Goal: Check status: Check status

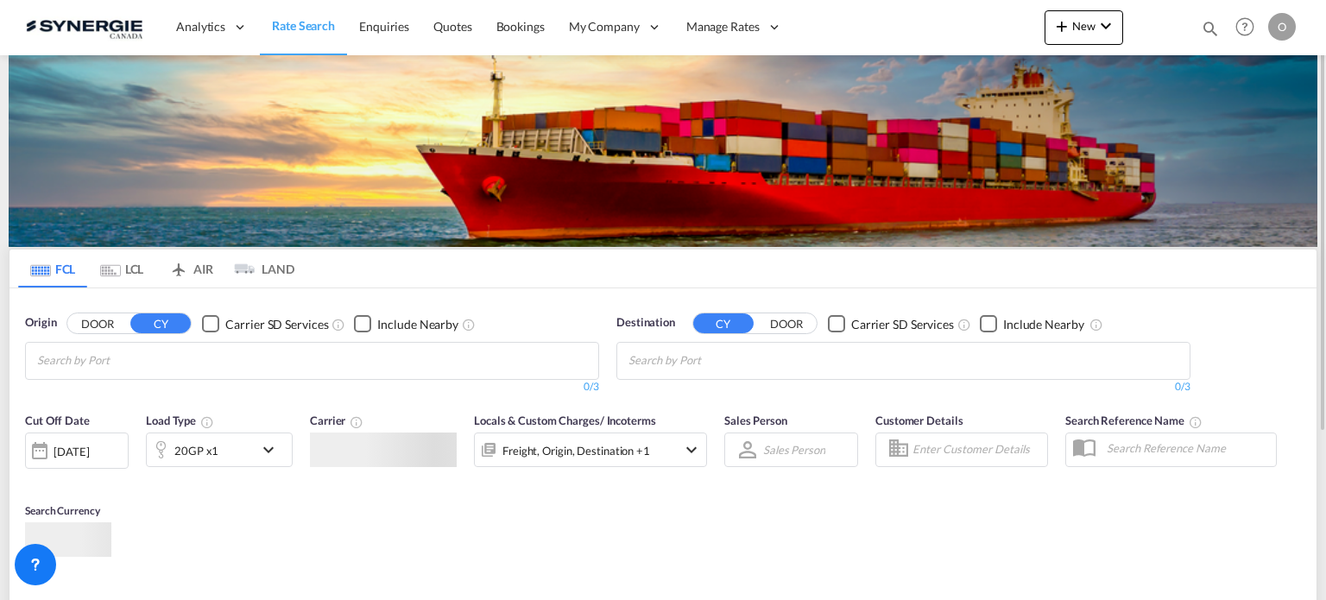
click at [1204, 28] on md-icon "icon-magnify" at bounding box center [1210, 28] width 19 height 19
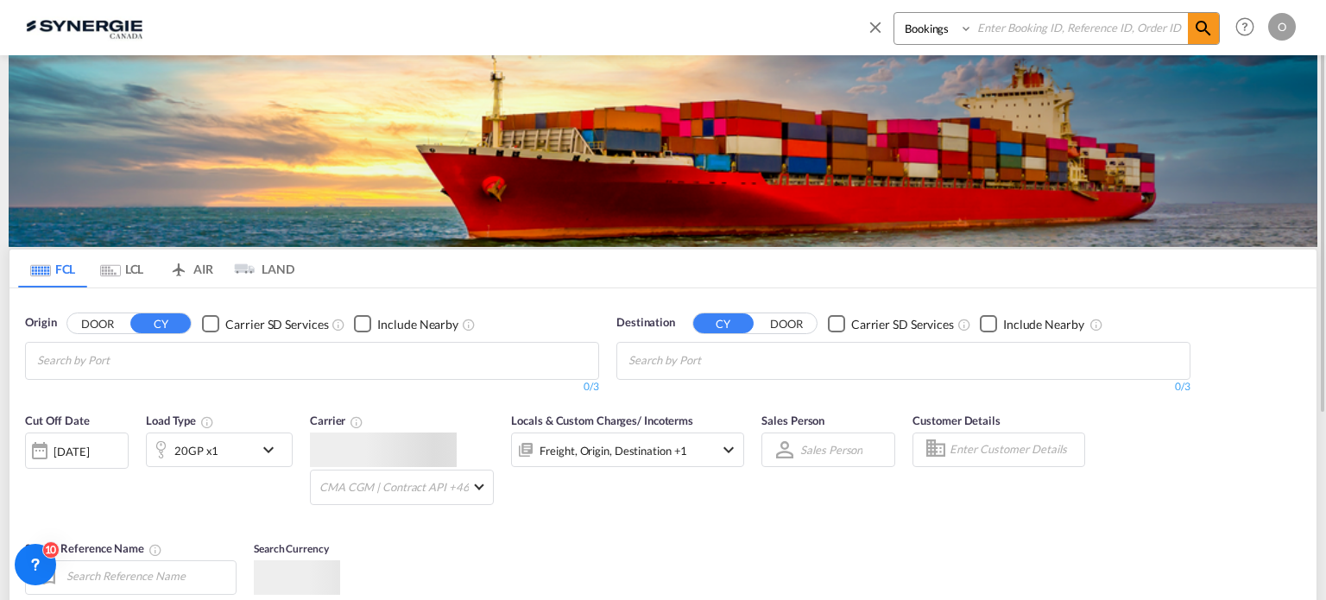
click at [938, 30] on select "Bookings Quotes Enquiries" at bounding box center [935, 28] width 82 height 31
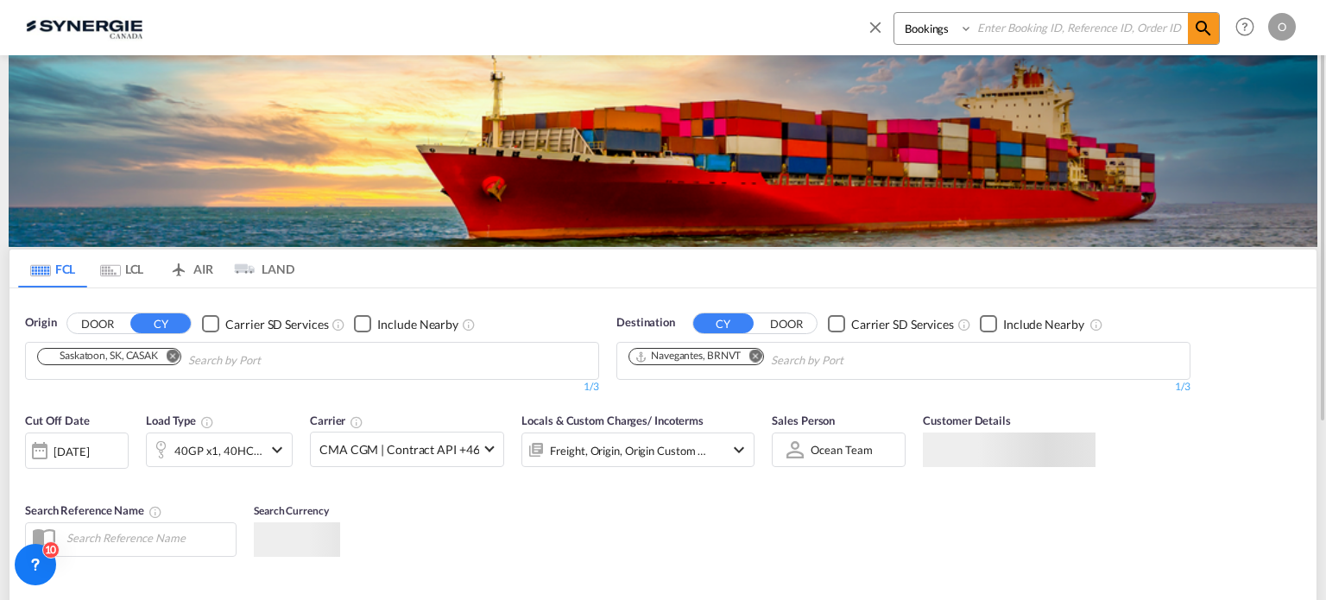
select select "Quotes"
click at [894, 13] on select "Bookings Quotes Enquiries" at bounding box center [935, 28] width 82 height 31
click at [975, 27] on select "Bookings Quotes Enquiries" at bounding box center [935, 28] width 82 height 31
click at [1000, 25] on input at bounding box center [1080, 28] width 215 height 30
click at [1025, 28] on input at bounding box center [1080, 28] width 215 height 30
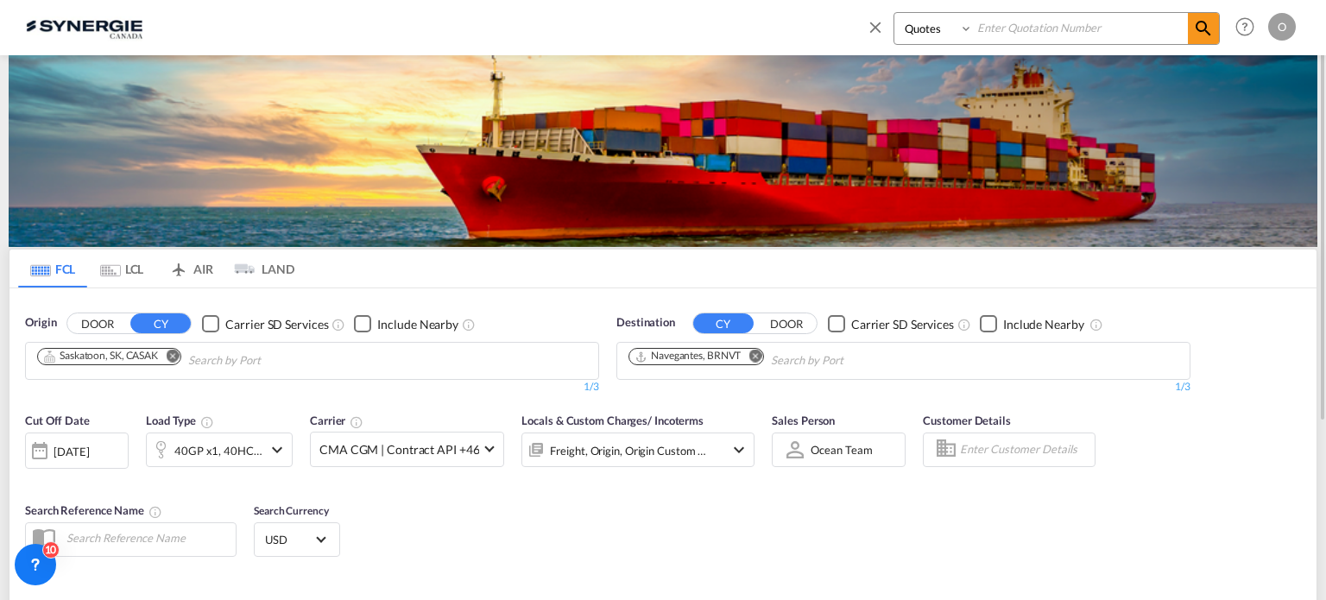
paste input "SYC000013418"
type input "SYC000013418"
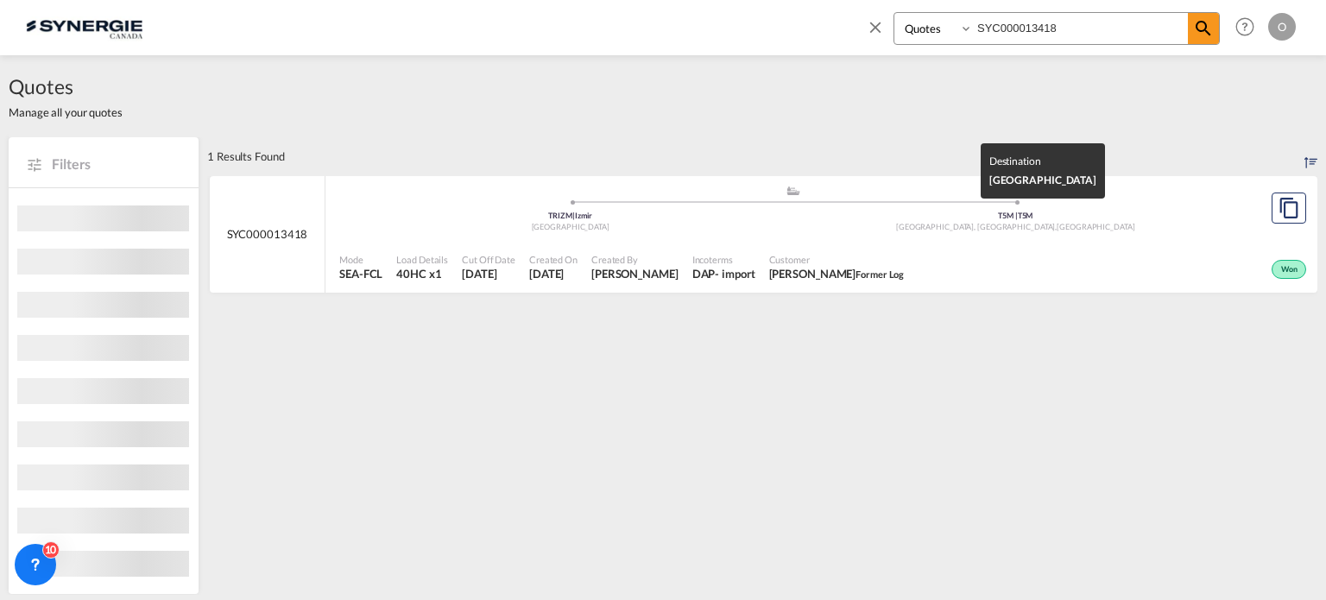
click at [818, 230] on div "[GEOGRAPHIC_DATA], [GEOGRAPHIC_DATA] , [GEOGRAPHIC_DATA]" at bounding box center [1015, 227] width 445 height 11
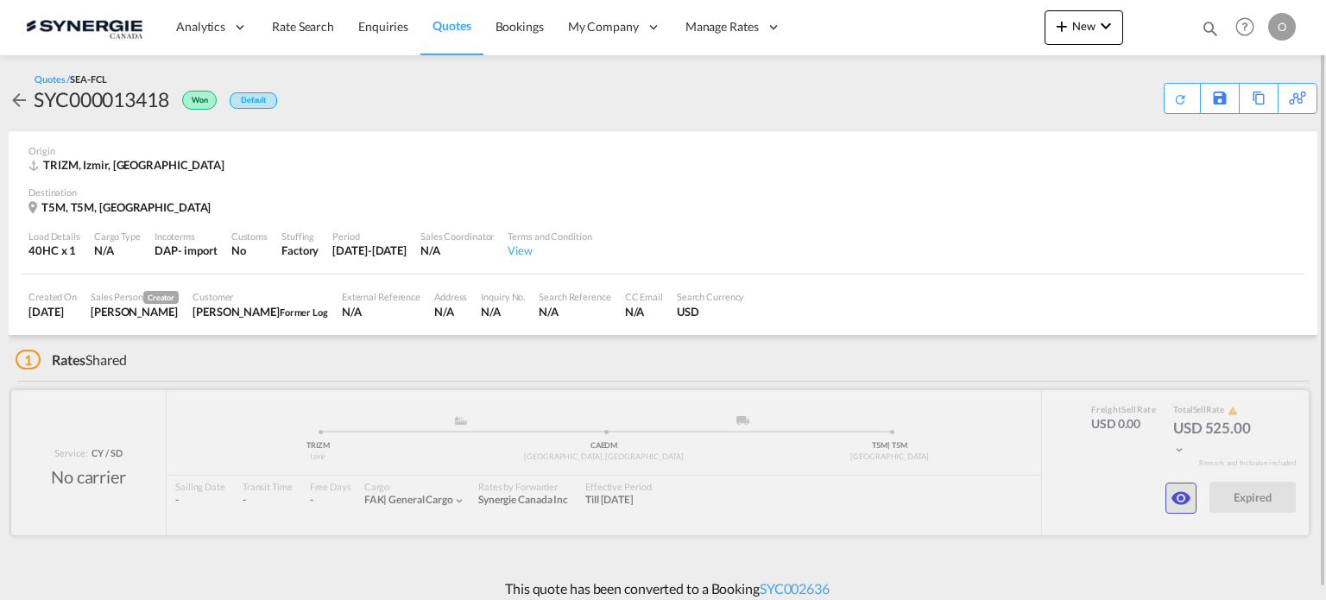
click at [1172, 494] on md-icon "icon-eye" at bounding box center [1181, 498] width 21 height 21
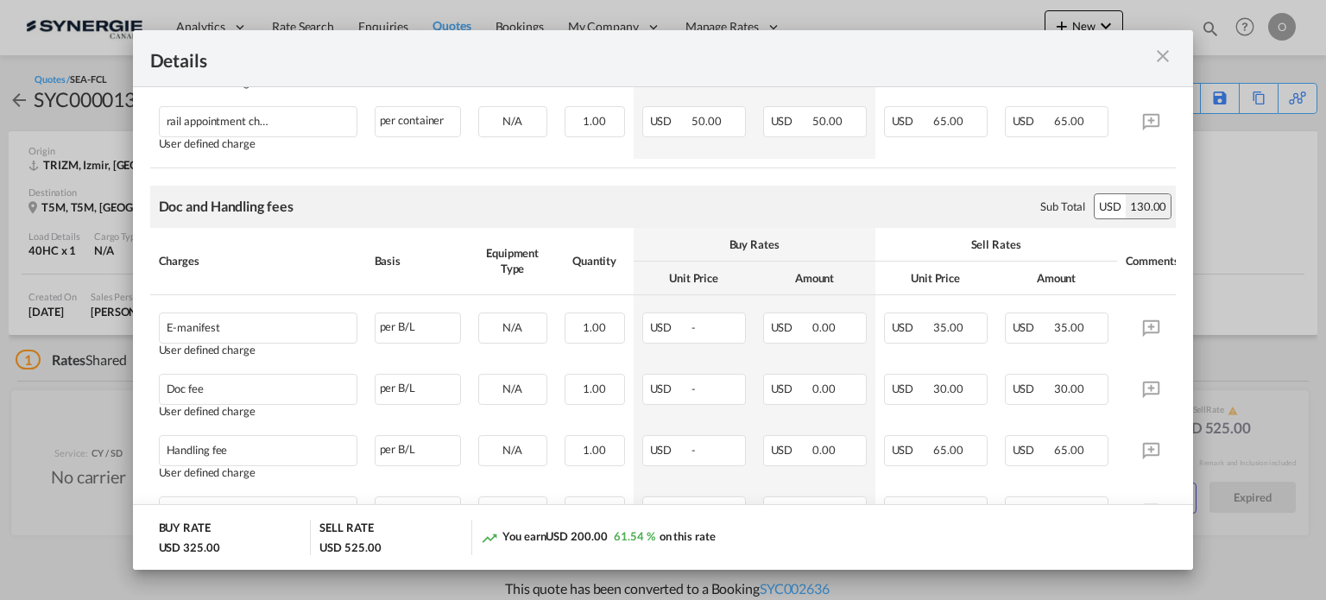
scroll to position [885, 0]
